Goal: Task Accomplishment & Management: Use online tool/utility

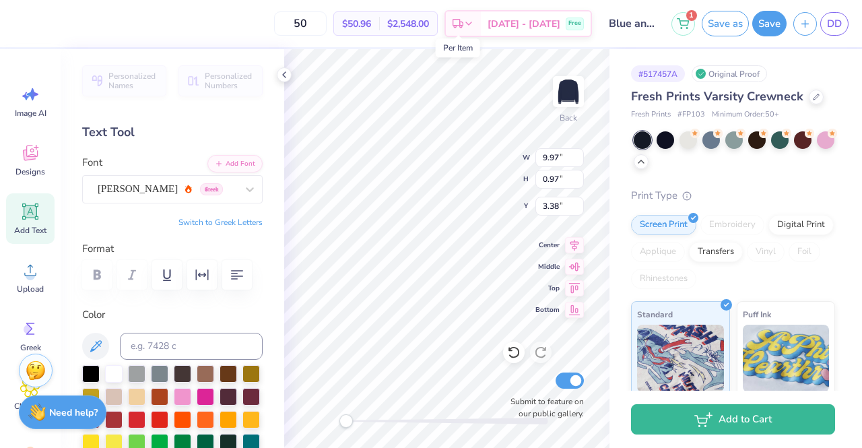
scroll to position [67, 0]
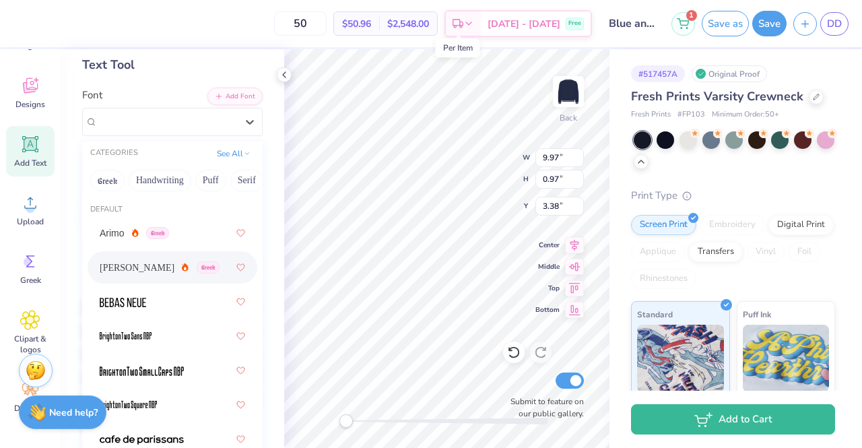
click at [175, 118] on div "Asimov Greek" at bounding box center [166, 121] width 141 height 21
click at [154, 362] on div at bounding box center [173, 370] width 146 height 24
click at [150, 125] on div "BrightonTwo SmallCaps NBP Greek" at bounding box center [166, 121] width 141 height 21
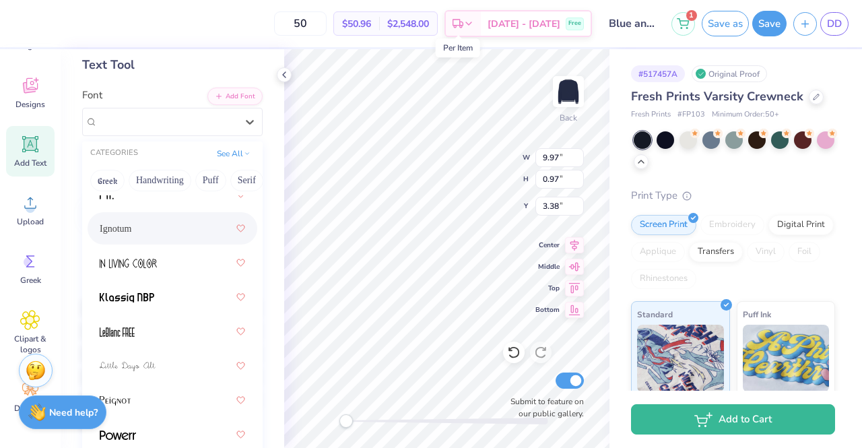
scroll to position [404, 0]
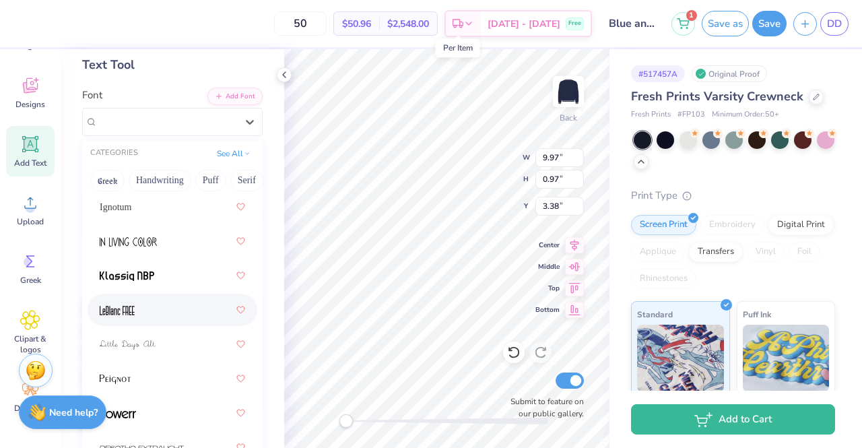
click at [148, 311] on div at bounding box center [173, 310] width 146 height 24
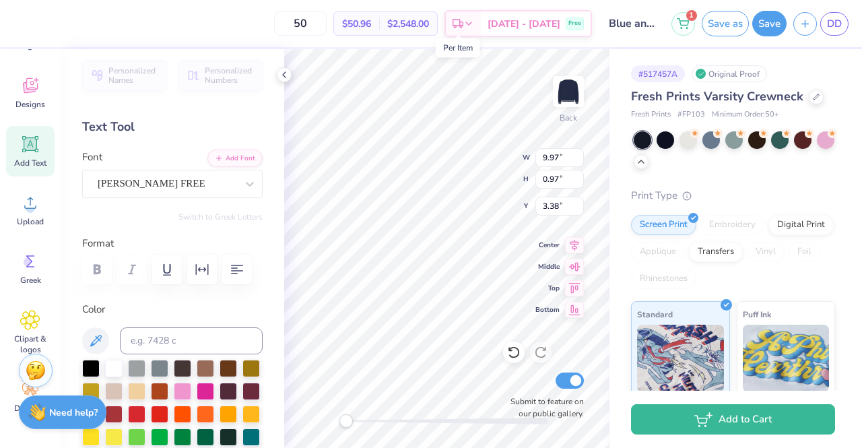
scroll to position [0, 0]
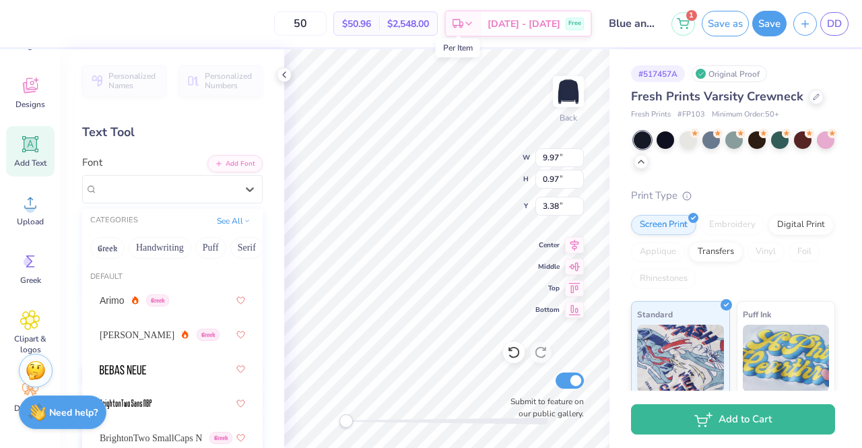
click at [168, 184] on div "LeBlanc FREE" at bounding box center [166, 189] width 141 height 21
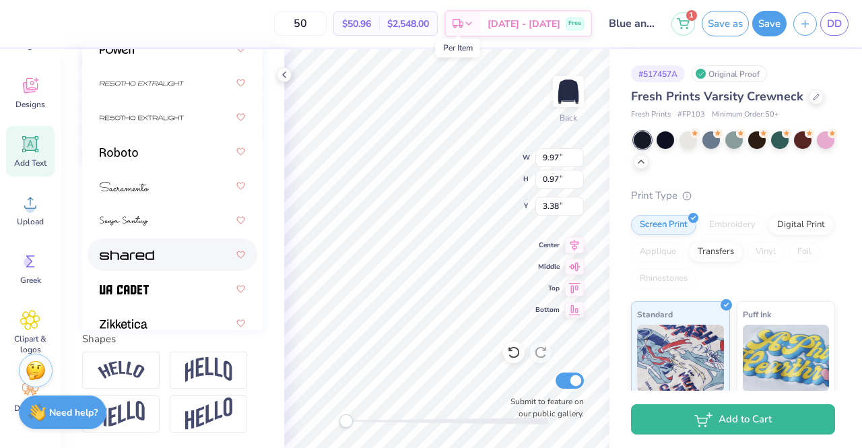
scroll to position [520, 0]
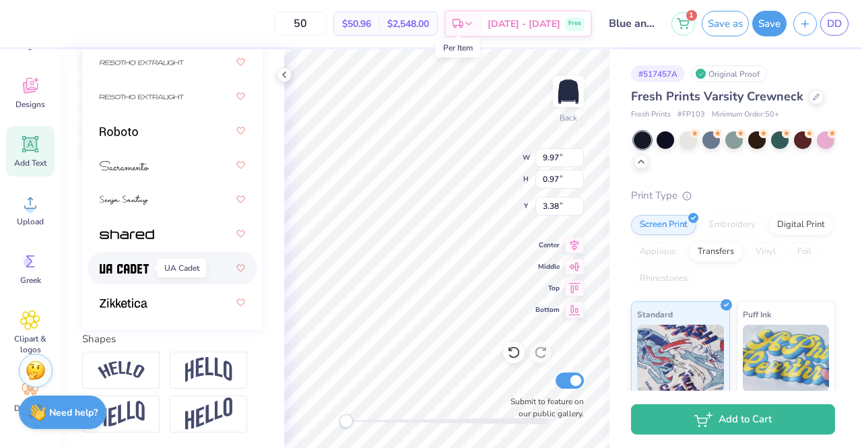
click at [128, 265] on img at bounding box center [124, 268] width 49 height 9
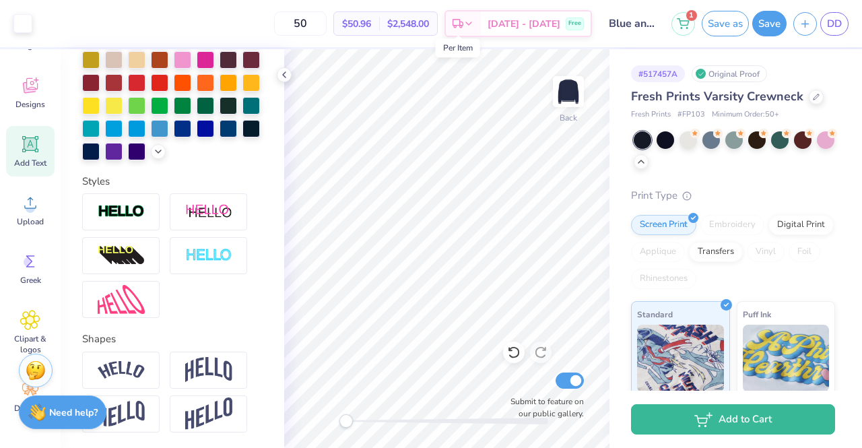
click at [765, 25] on button "Save" at bounding box center [769, 24] width 34 height 26
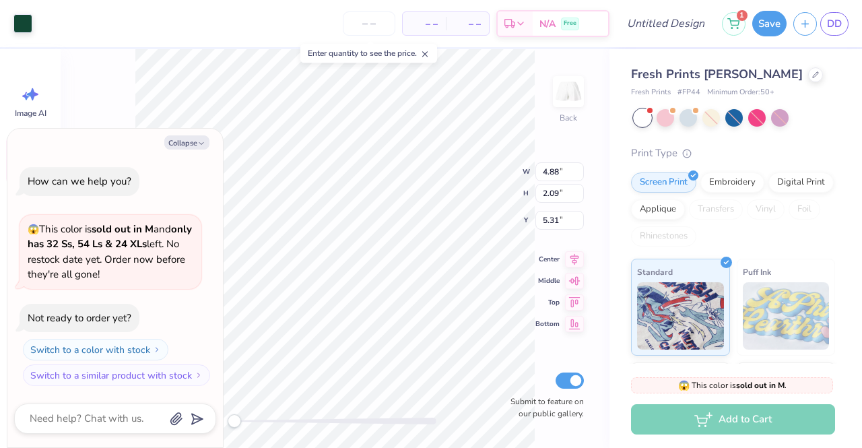
type textarea "x"
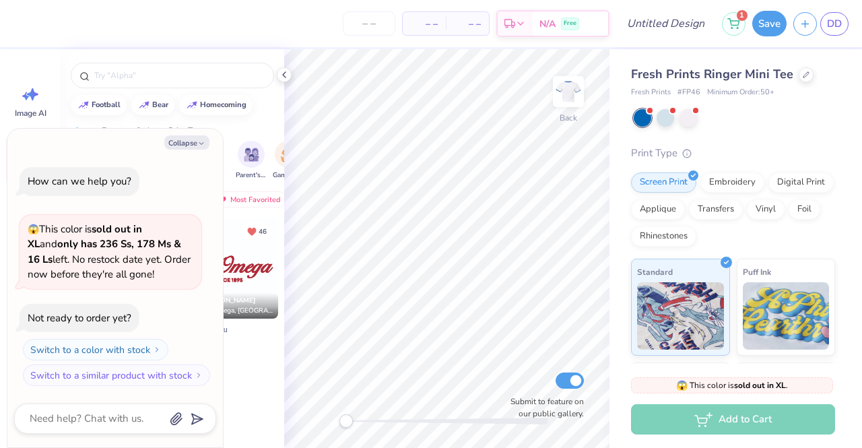
click at [182, 143] on button "Collapse" at bounding box center [186, 142] width 45 height 14
type textarea "x"
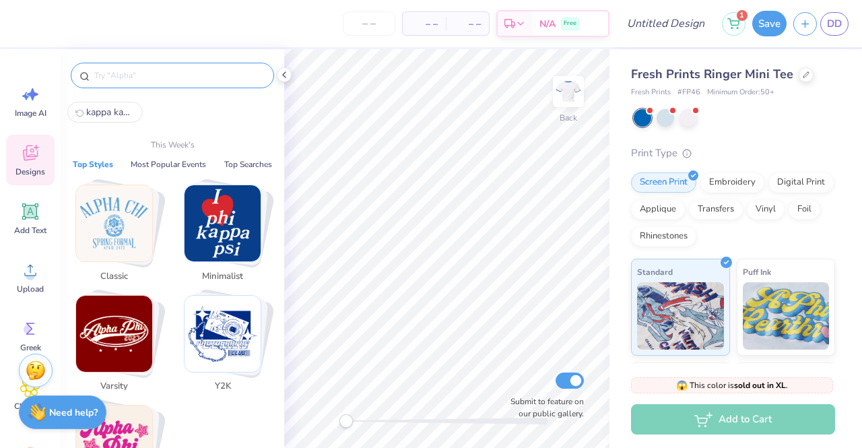
click at [169, 73] on input "text" at bounding box center [179, 75] width 172 height 13
click at [216, 64] on div at bounding box center [172, 76] width 203 height 26
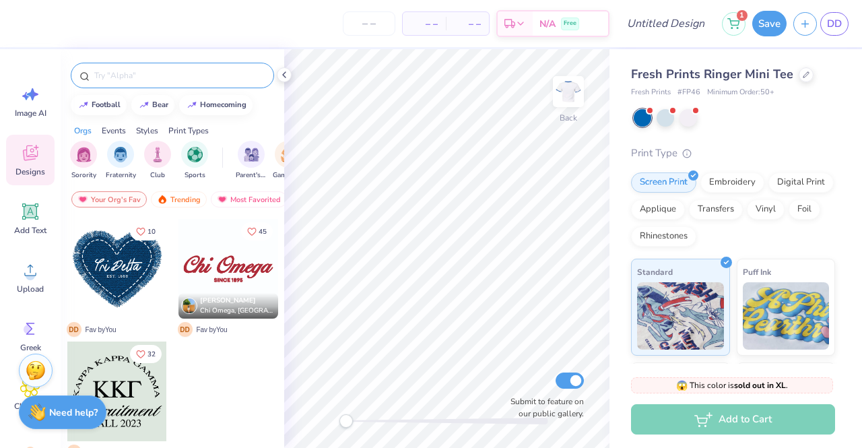
click at [214, 69] on input "text" at bounding box center [179, 75] width 172 height 13
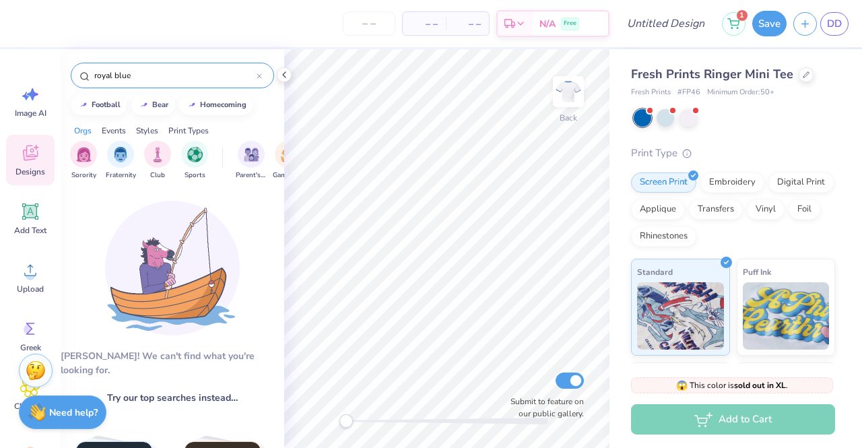
click at [166, 72] on input "royal blue" at bounding box center [175, 75] width 164 height 13
click at [117, 78] on input "royal blue" at bounding box center [175, 75] width 164 height 13
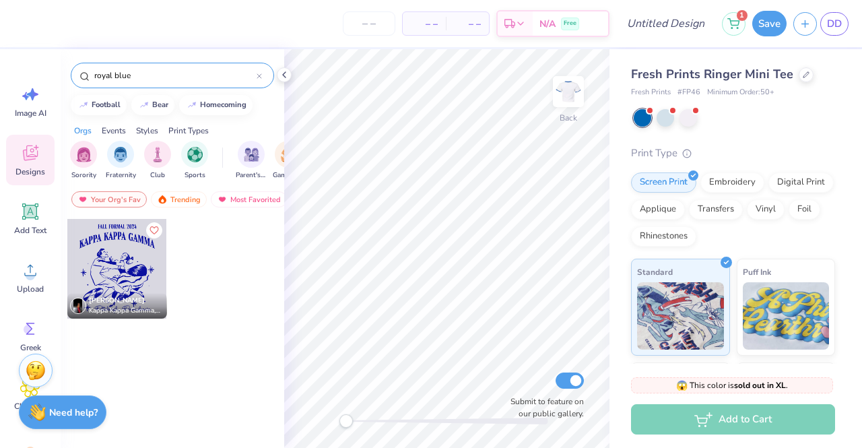
click at [115, 77] on input "royal blue" at bounding box center [175, 75] width 164 height 13
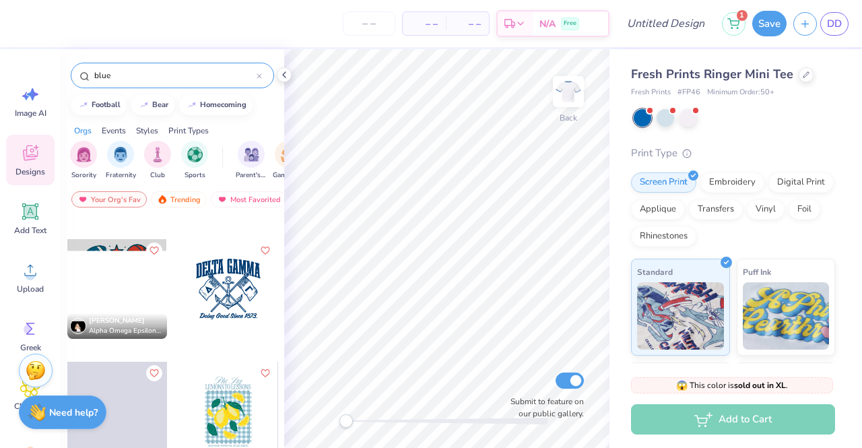
scroll to position [4783, 0]
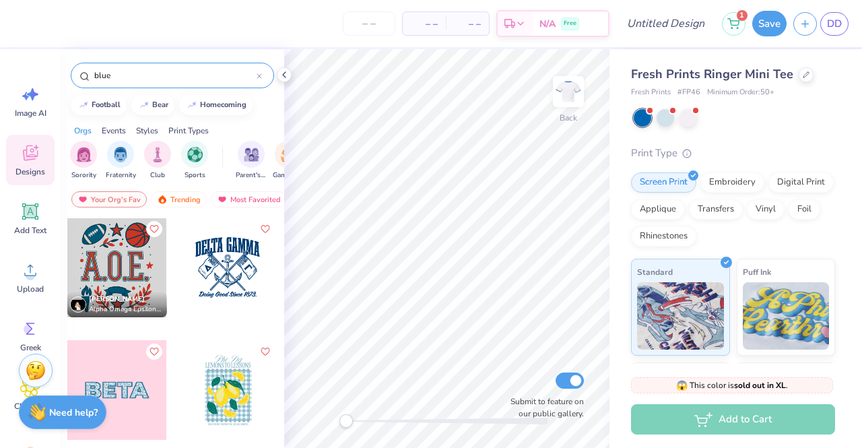
type input "blue"
click at [210, 263] on div at bounding box center [127, 268] width 299 height 100
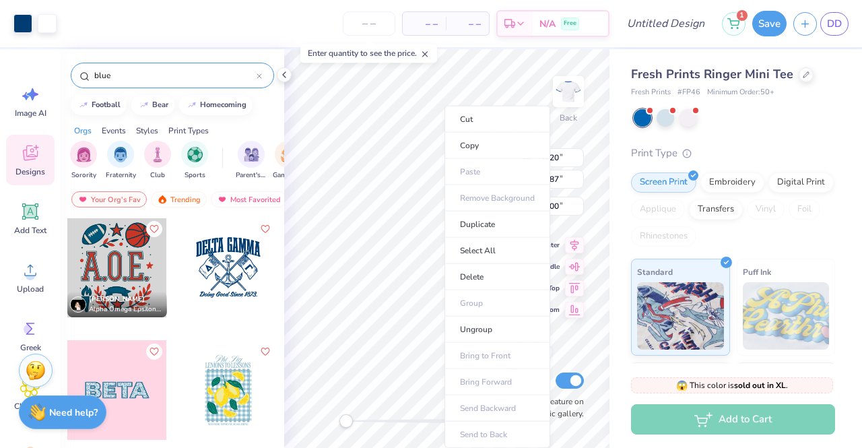
click at [483, 113] on li "Cut" at bounding box center [498, 119] width 106 height 27
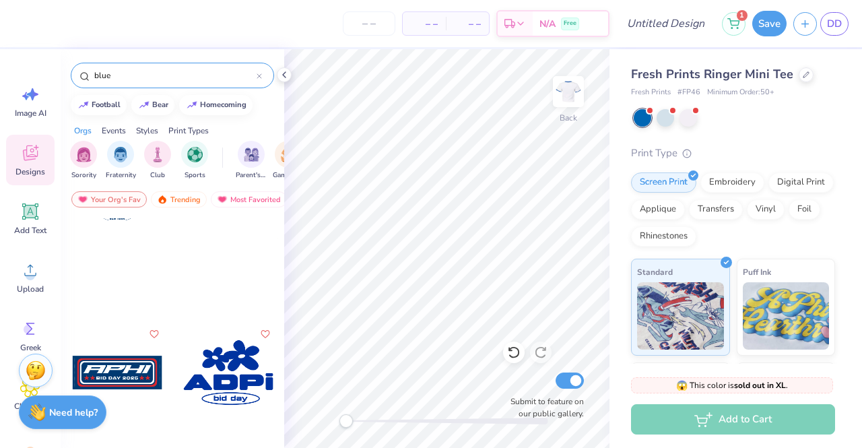
scroll to position [13339, 0]
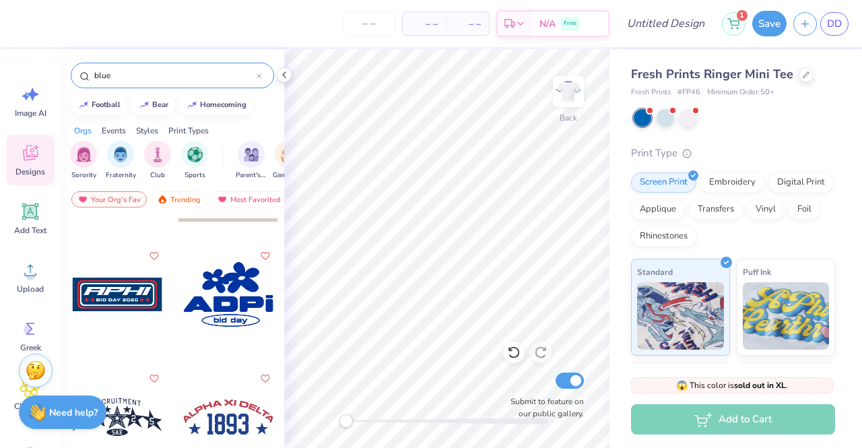
click at [226, 302] on div at bounding box center [229, 295] width 100 height 100
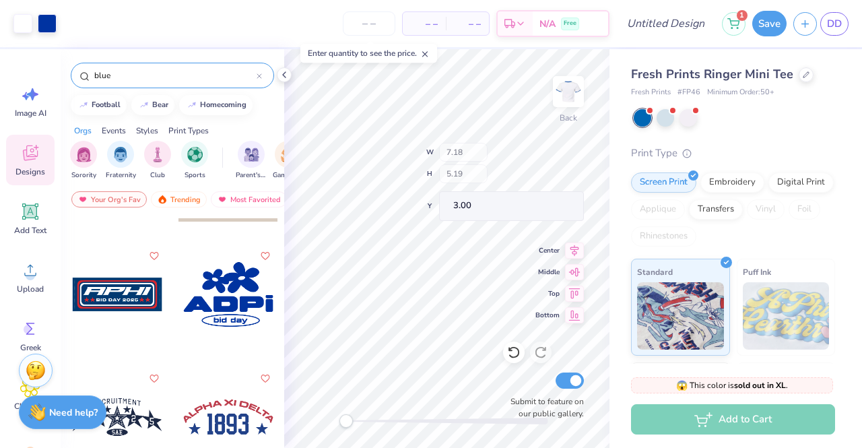
type input "1.34"
type input "5.65"
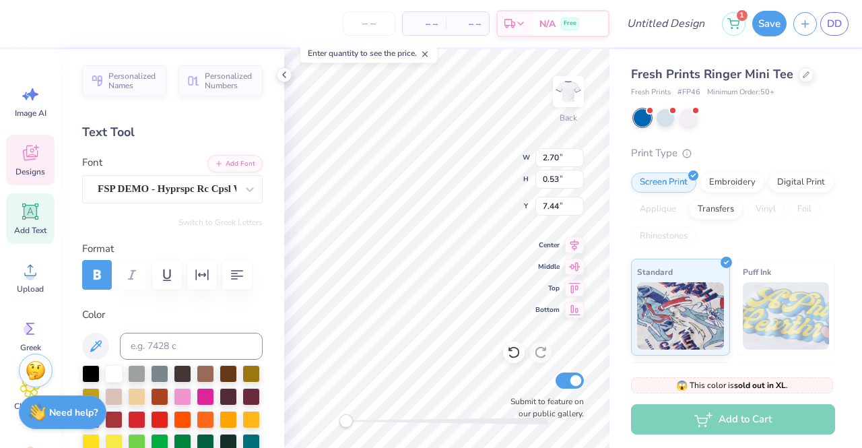
scroll to position [11, 3]
type textarea "b"
paste textarea "[US_STATE] State"
type textarea "[US_STATE] State"
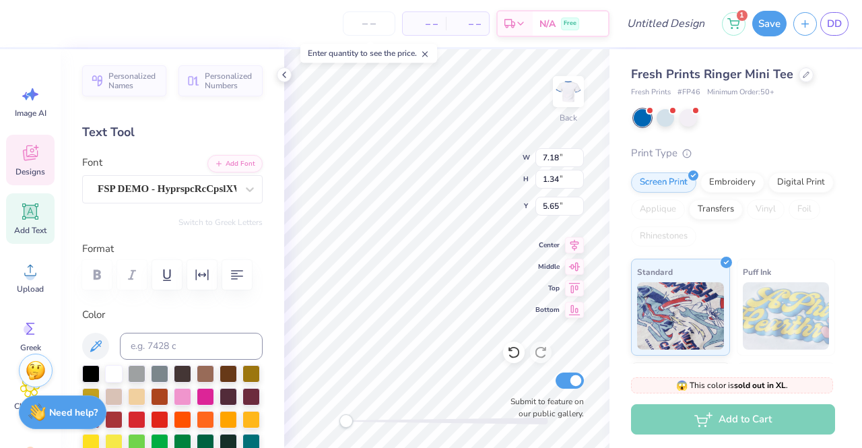
type textarea "A"
type textarea "ChiO"
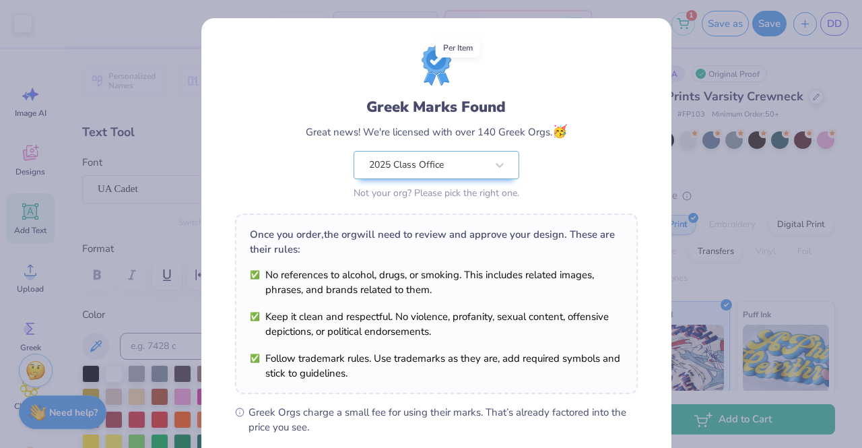
scroll to position [337, 0]
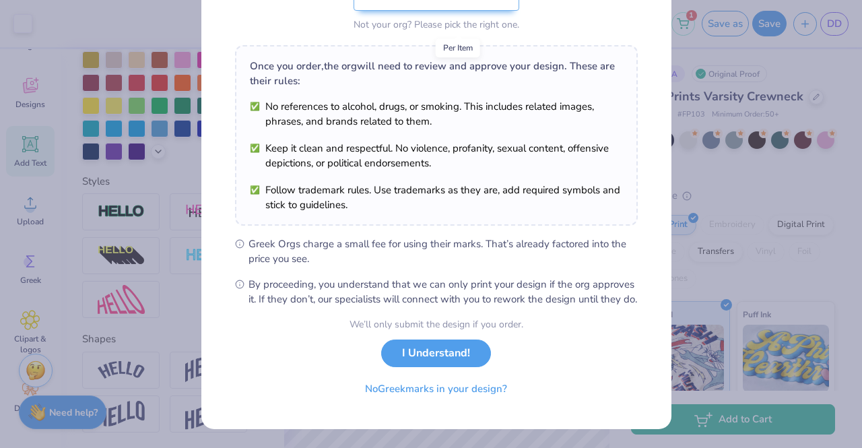
click at [429, 355] on button "I Understand!" at bounding box center [436, 354] width 110 height 28
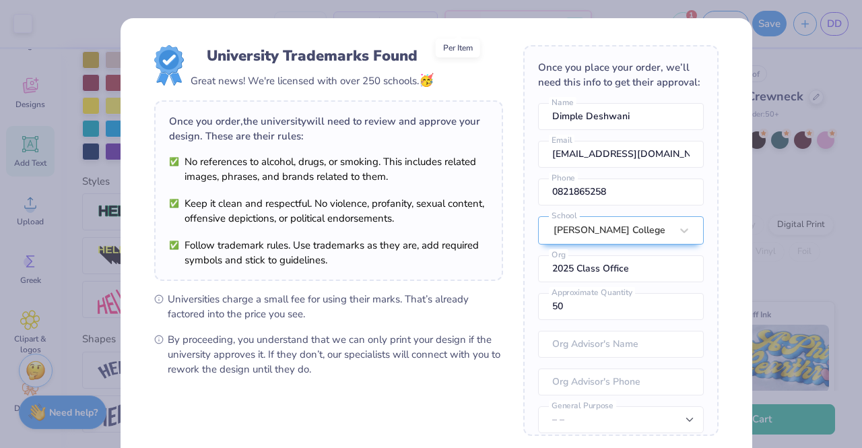
scroll to position [137, 0]
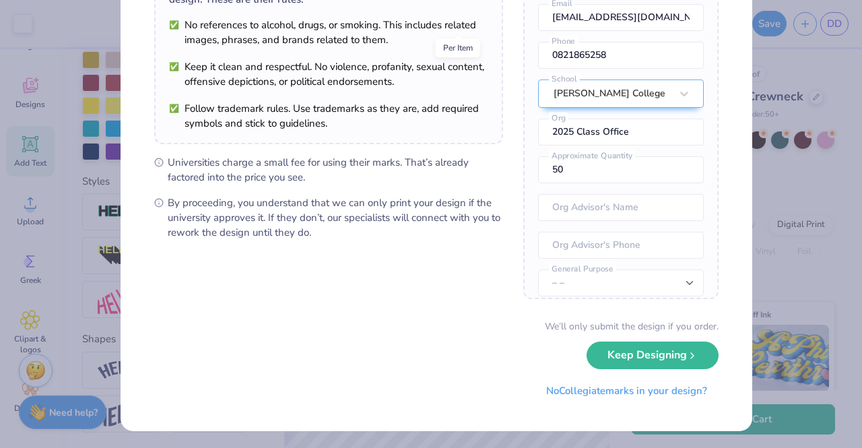
click at [637, 342] on button "Keep Designing" at bounding box center [653, 356] width 132 height 28
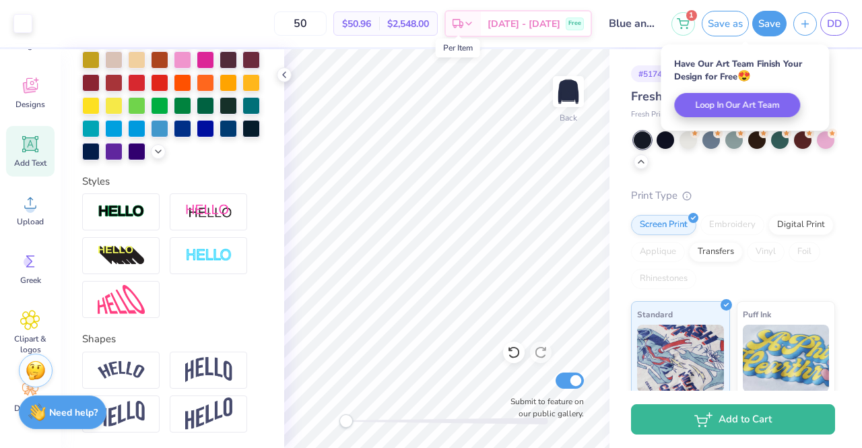
scroll to position [0, 0]
